Goal: Information Seeking & Learning: Learn about a topic

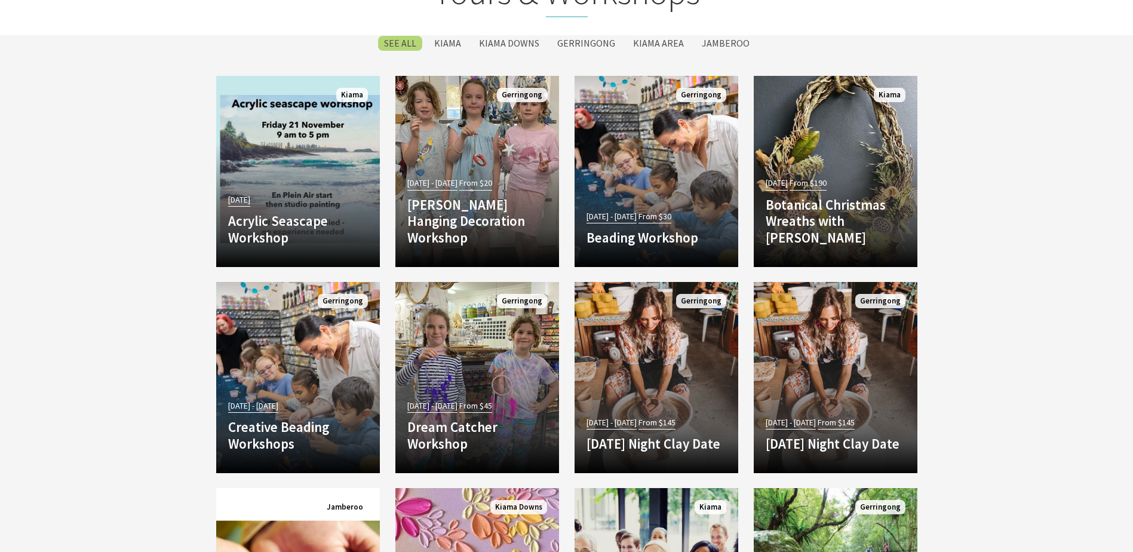
scroll to position [3165, 0]
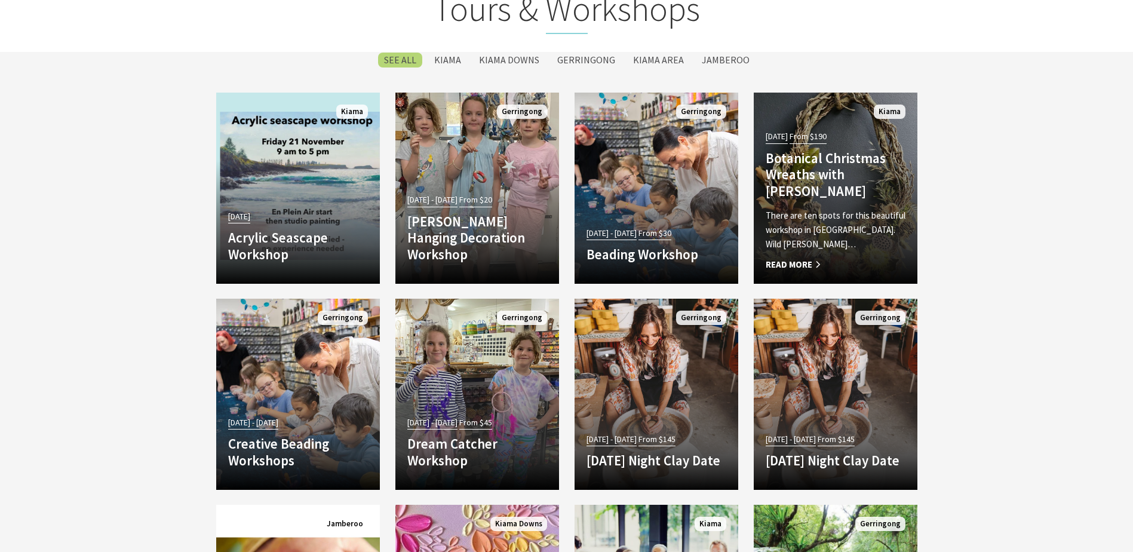
click at [819, 176] on h4 "Botanical Christmas Wreaths with [PERSON_NAME]" at bounding box center [836, 175] width 140 height 50
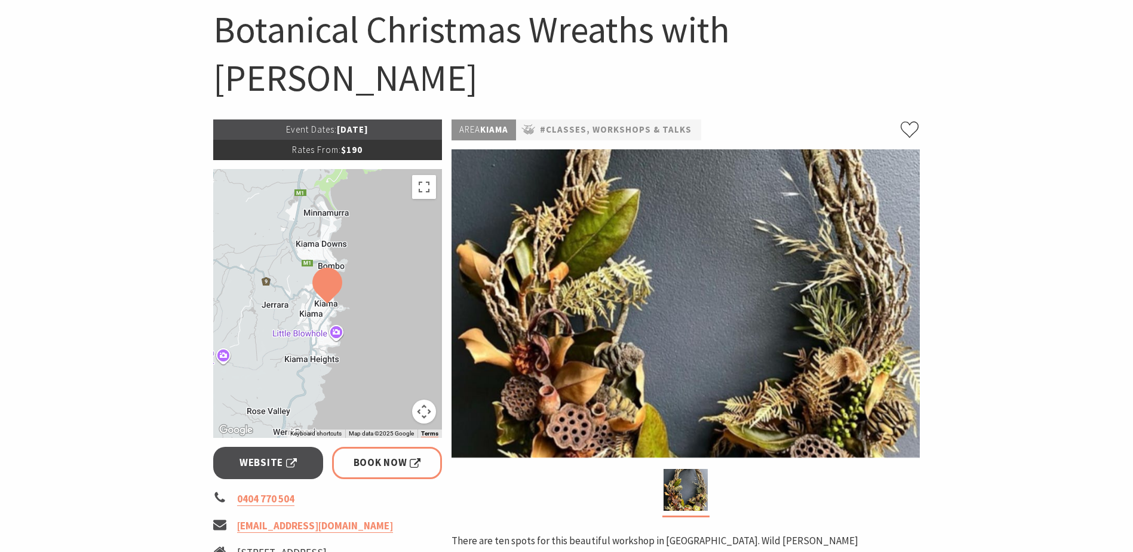
scroll to position [119, 0]
click at [619, 132] on link "#Classes, Workshops & Talks" at bounding box center [616, 130] width 152 height 15
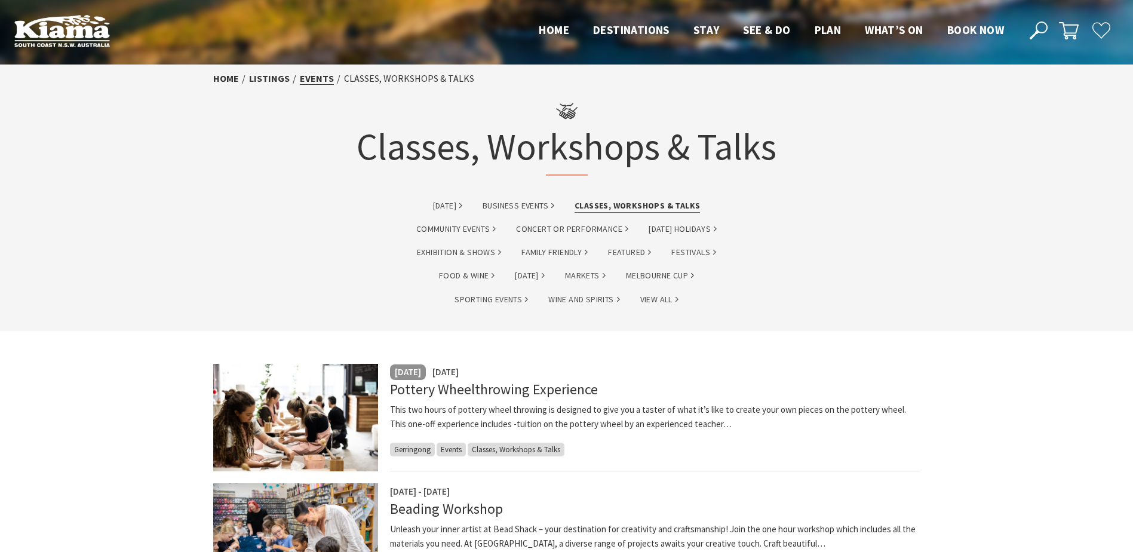
click at [315, 81] on link "Events" at bounding box center [317, 78] width 34 height 13
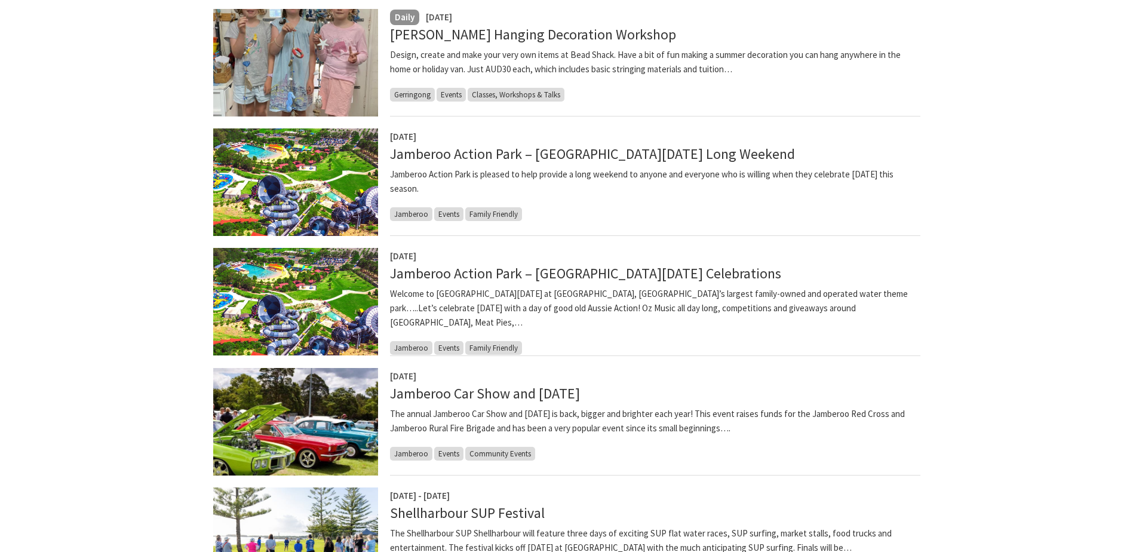
scroll to position [1135, 0]
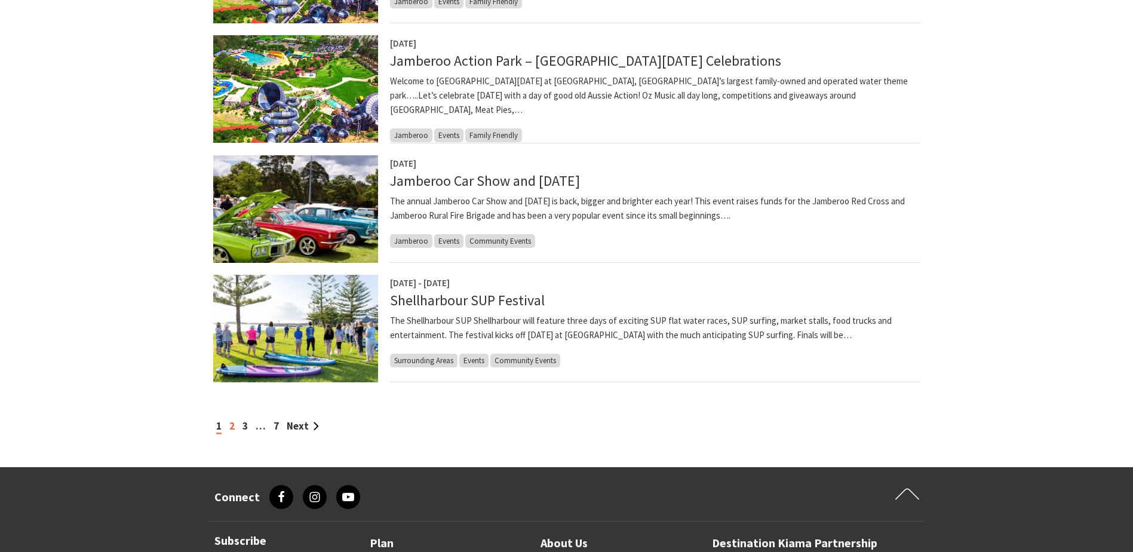
click at [231, 428] on link "2" at bounding box center [231, 425] width 5 height 13
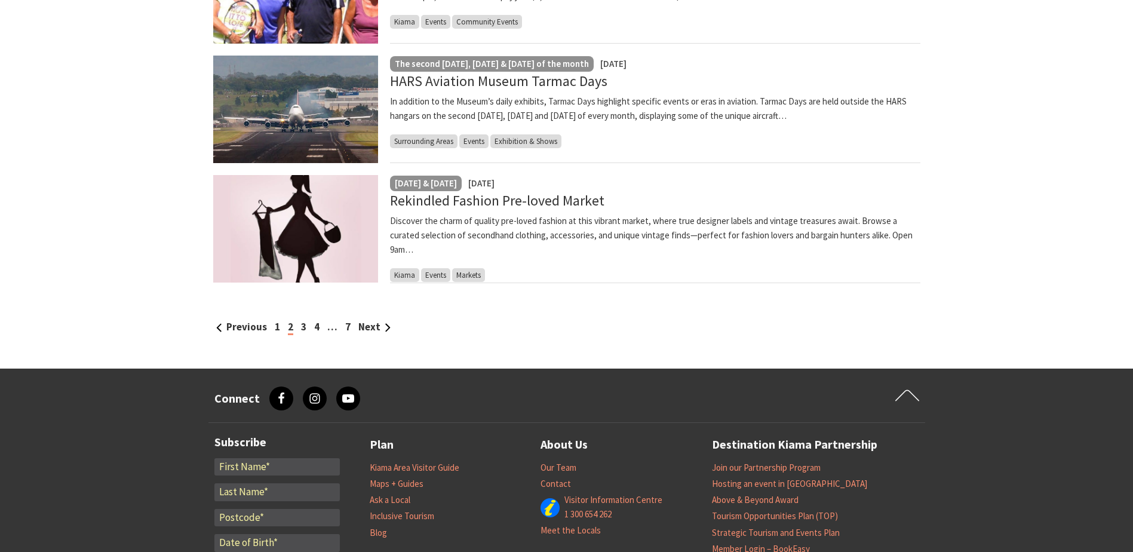
scroll to position [1254, 0]
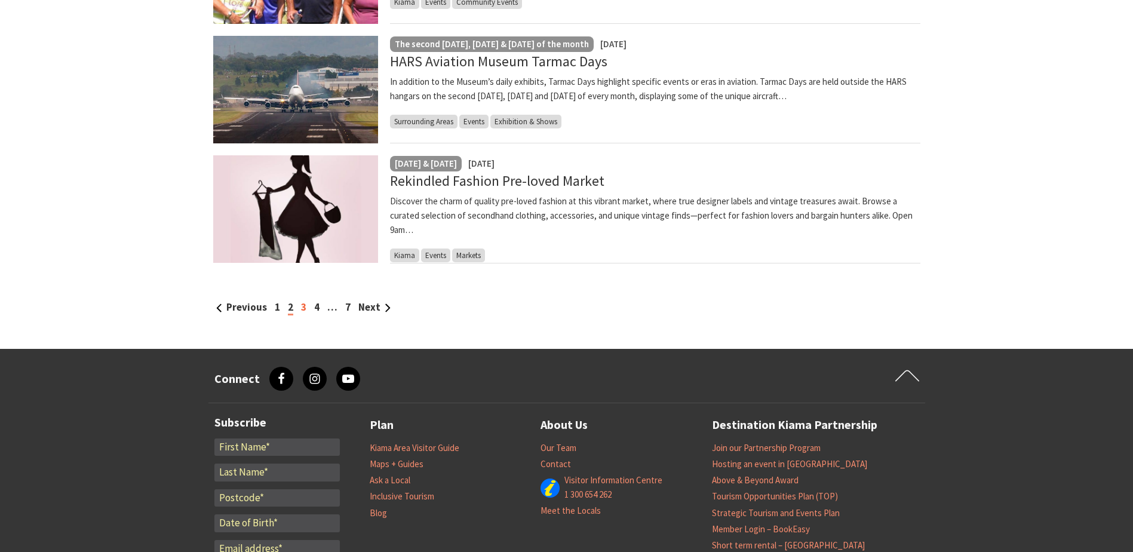
click at [301, 307] on link "3" at bounding box center [303, 306] width 5 height 13
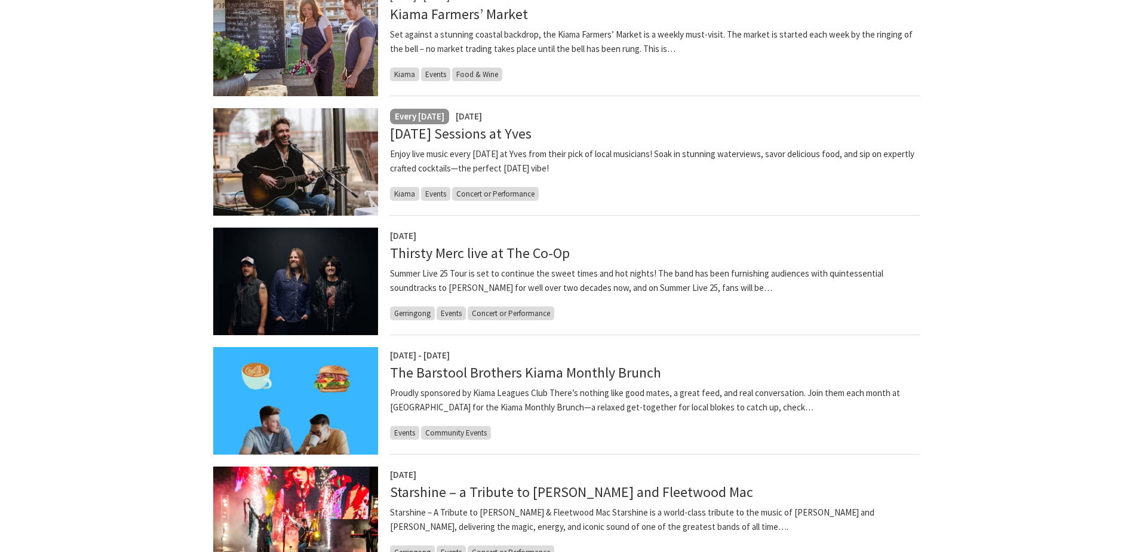
scroll to position [717, 0]
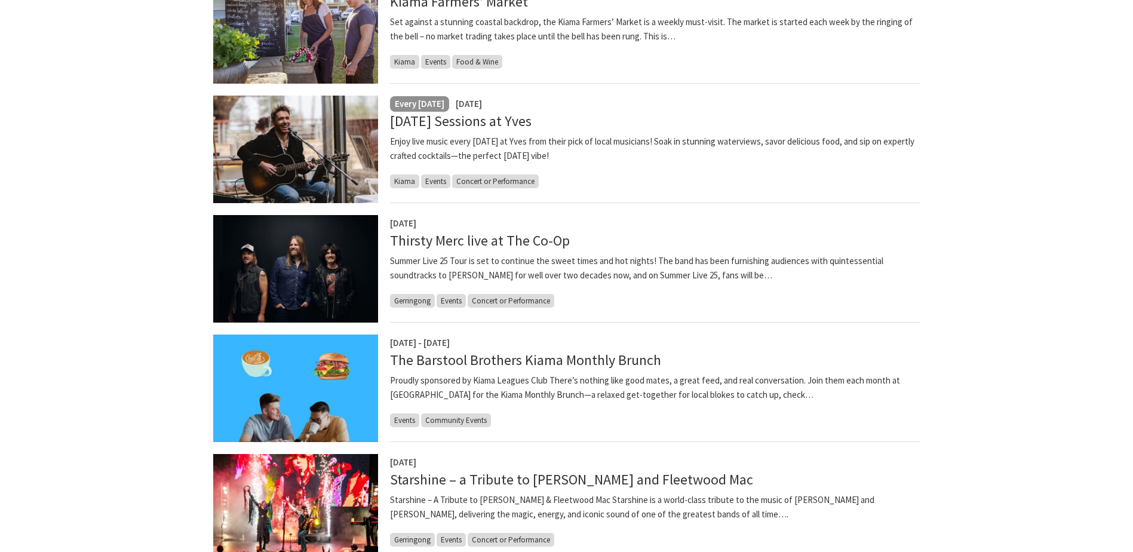
click at [402, 420] on span "Events" at bounding box center [404, 420] width 29 height 14
click at [456, 359] on link "The Barstool Brothers Kiama Monthly Brunch" at bounding box center [525, 360] width 271 height 19
